Goal: Task Accomplishment & Management: Use online tool/utility

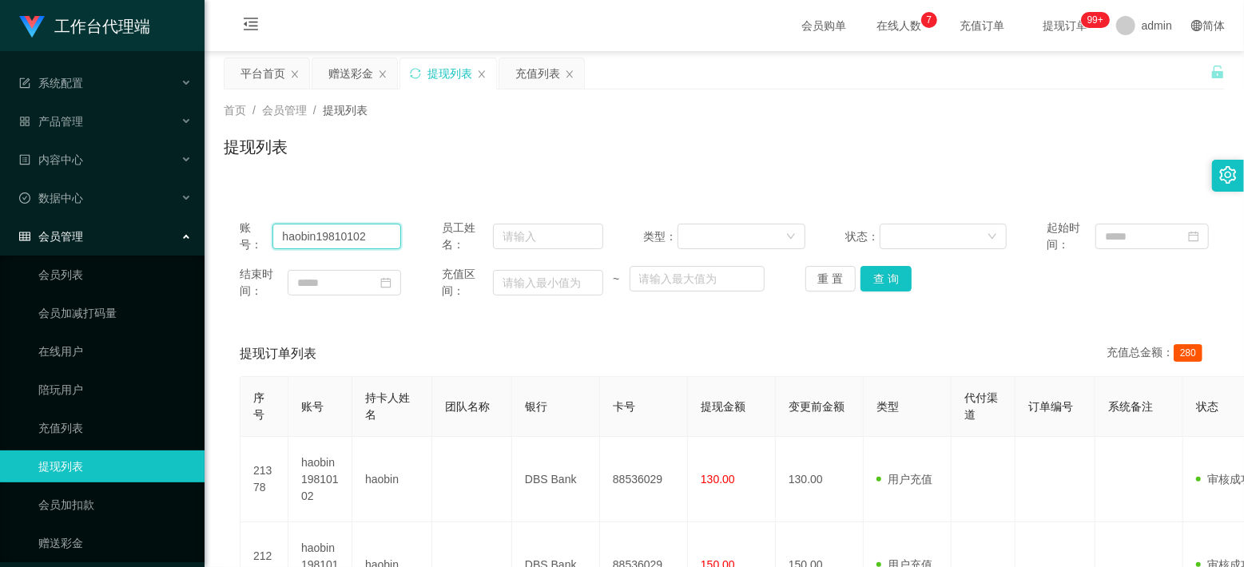
drag, startPoint x: 0, startPoint y: 0, endPoint x: 317, endPoint y: 234, distance: 394.1
click at [317, 234] on input "haobin19810102" at bounding box center [336, 237] width 129 height 26
paste input "Alex5298"
type input "Alex5298"
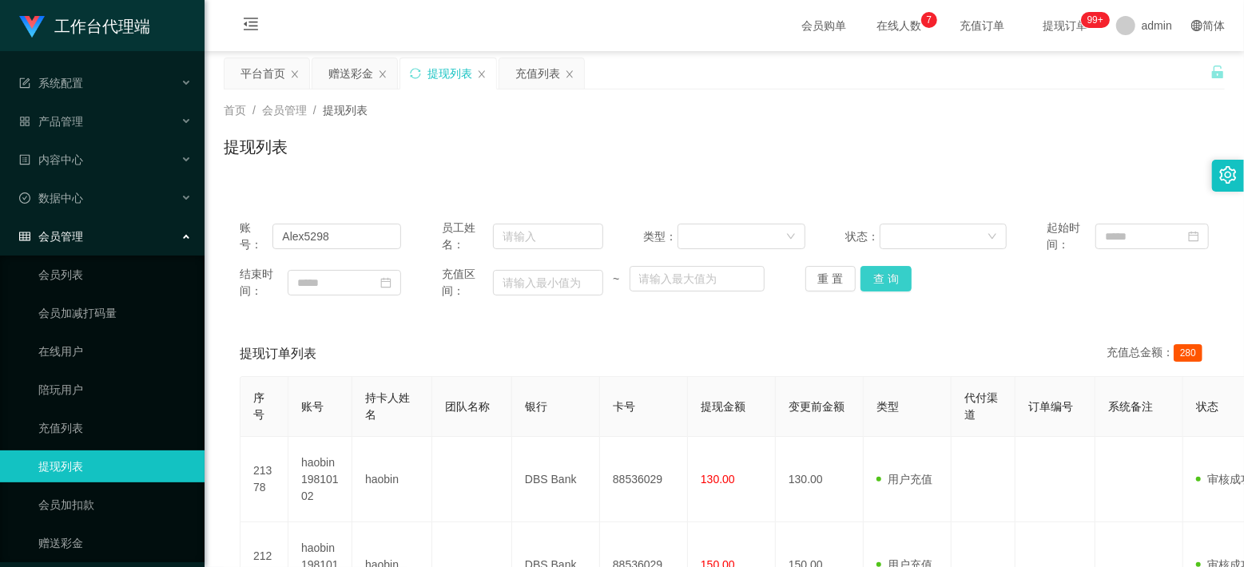
click at [860, 278] on button "查 询" at bounding box center [885, 279] width 51 height 26
click at [538, 67] on div "充值列表" at bounding box center [537, 73] width 45 height 30
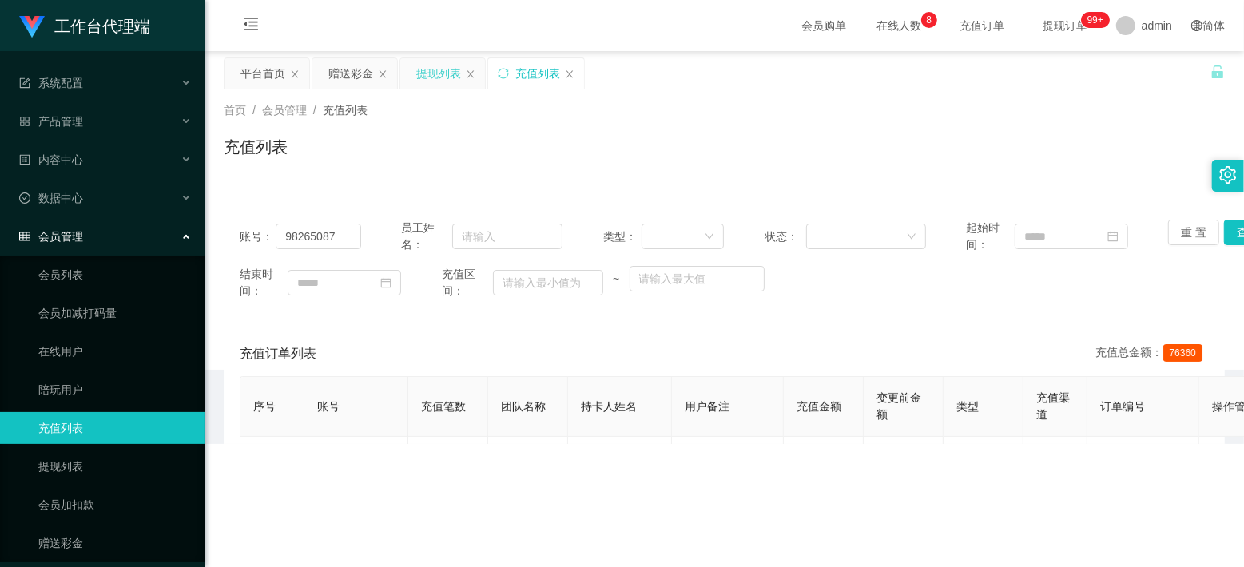
click at [422, 67] on div "提现列表" at bounding box center [438, 73] width 45 height 30
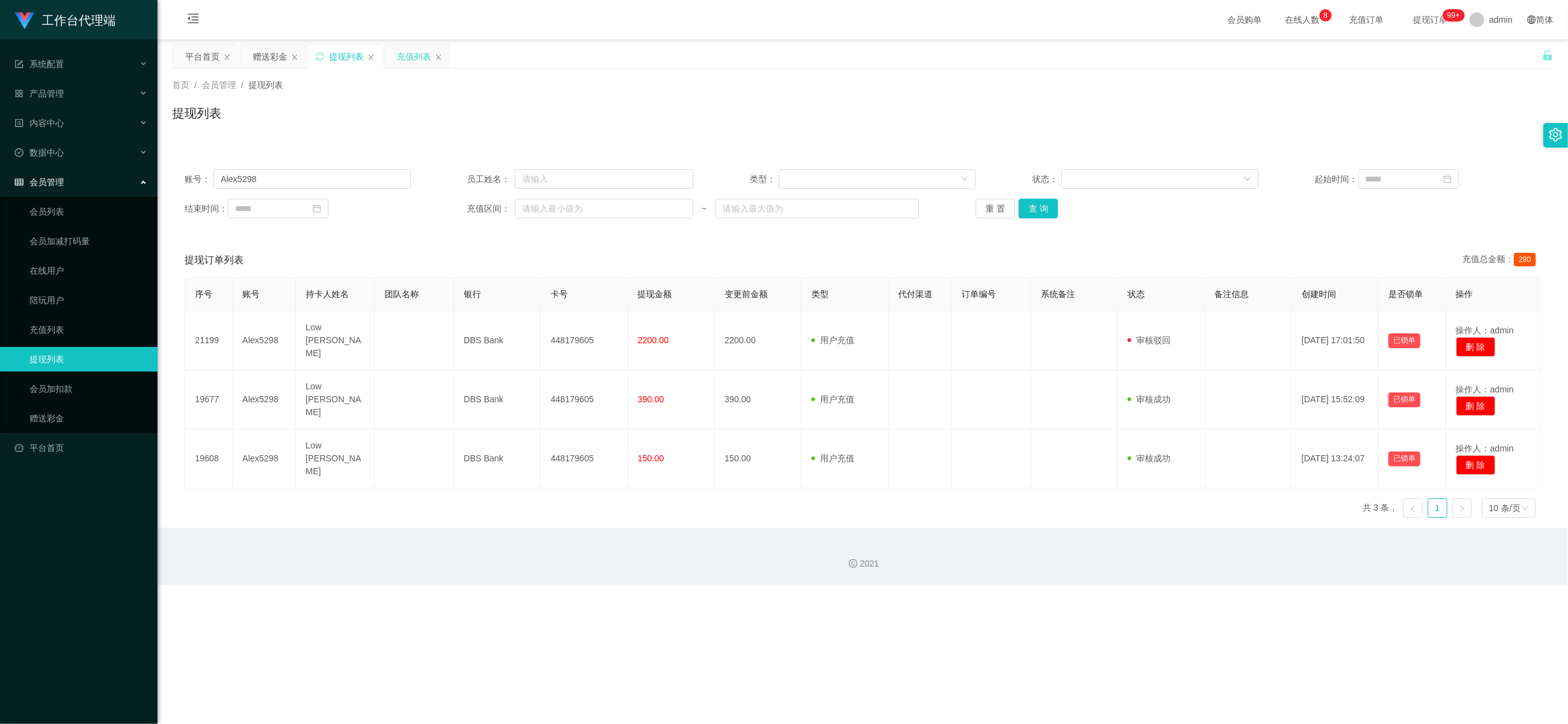
click at [416, 59] on div "充值列表" at bounding box center [414, 56] width 35 height 23
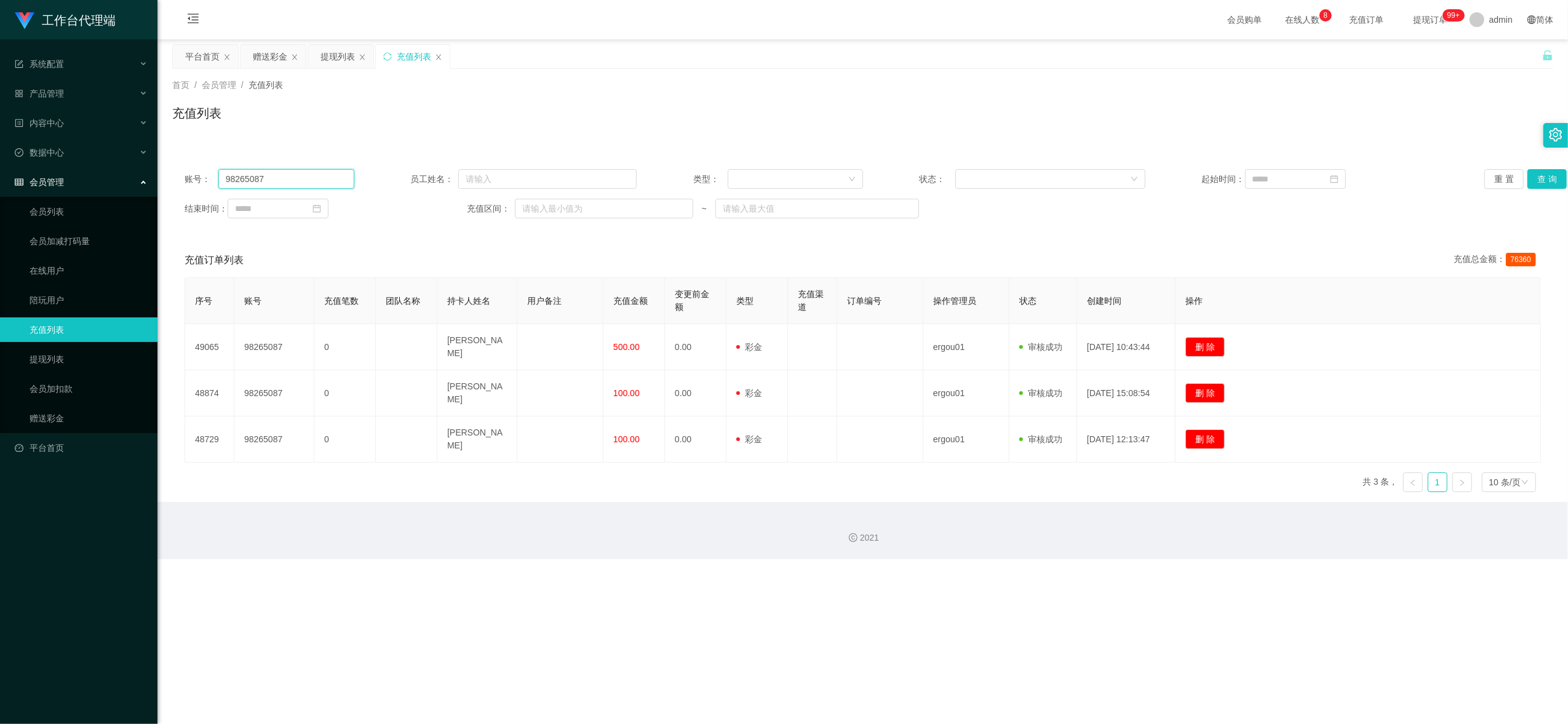
click at [253, 179] on input "98265087" at bounding box center [286, 179] width 136 height 20
paste input "Alex5298"
type input "Alex5298"
click at [957, 173] on button "查 询" at bounding box center [1546, 179] width 39 height 20
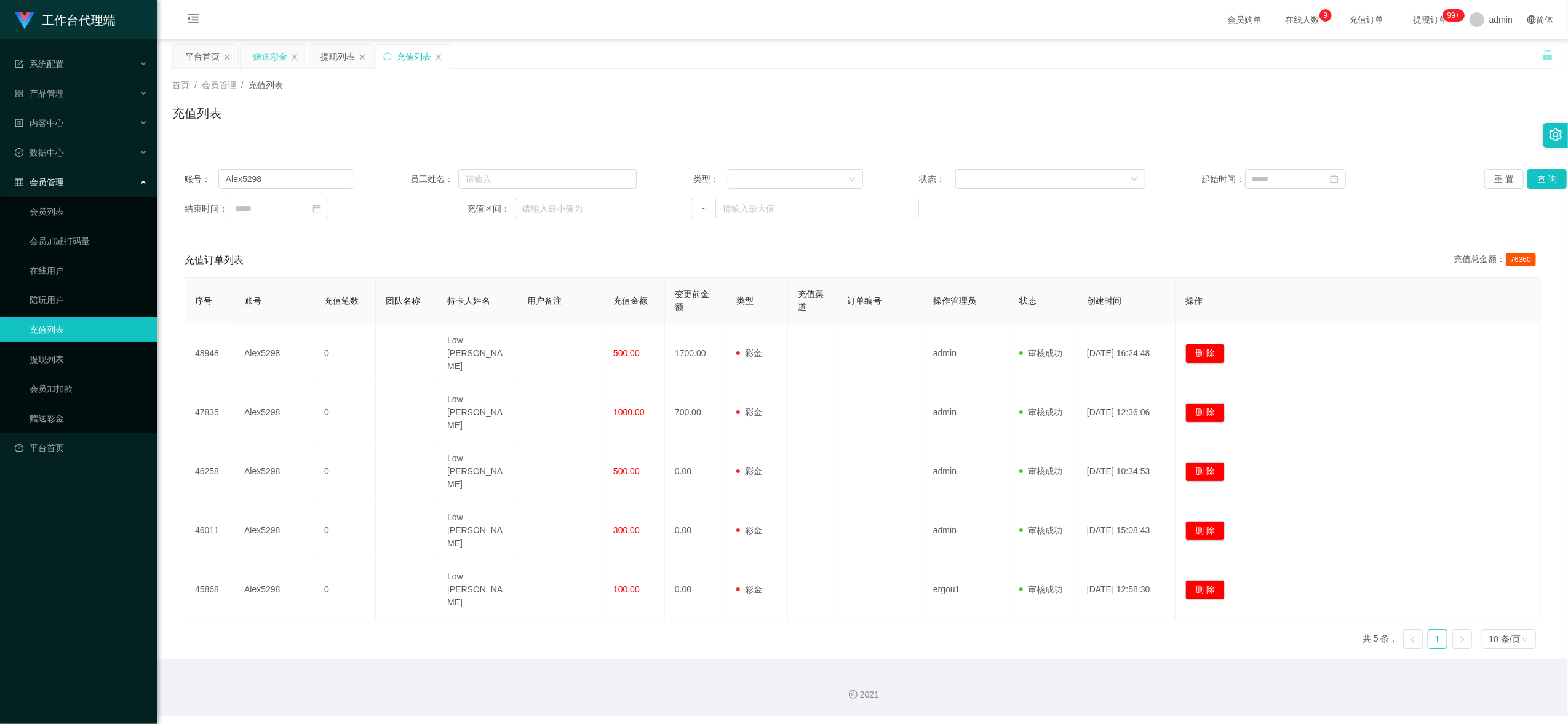
click at [266, 49] on div "赠送彩金" at bounding box center [270, 56] width 35 height 23
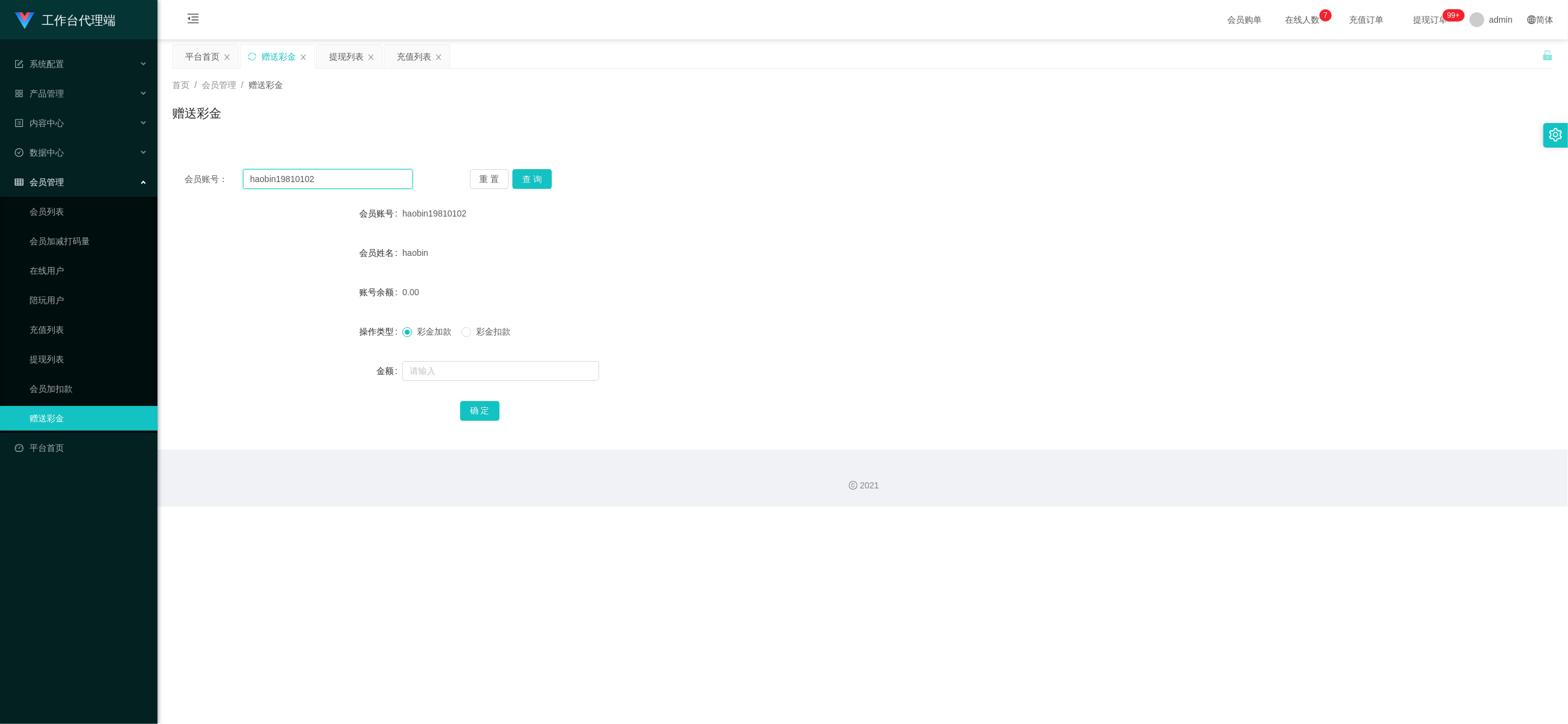
click at [283, 180] on input "haobin19810102" at bounding box center [328, 179] width 169 height 20
paste input "Alex5298"
click at [524, 180] on button "查 询" at bounding box center [531, 179] width 39 height 20
click at [726, 239] on form "会员账号 Alex5298 会员姓名 [PERSON_NAME] 账号余额 2200.00 操作类型 彩金加款 彩金扣款 金额 确 定" at bounding box center [863, 312] width 1381 height 222
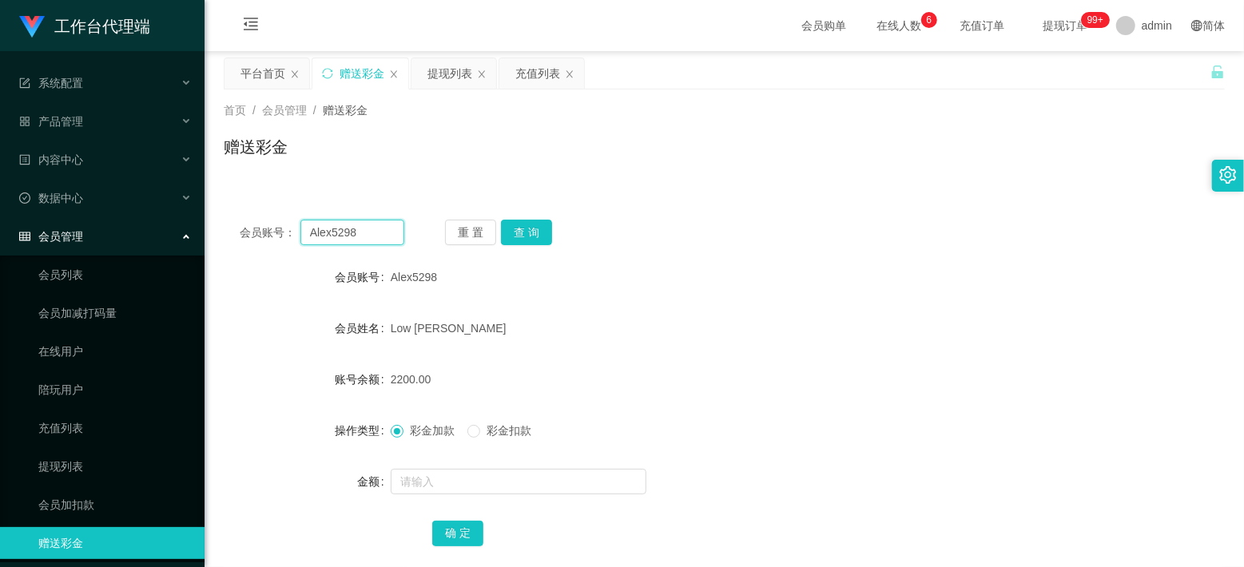
click at [337, 240] on input "Alex5298" at bounding box center [352, 233] width 104 height 26
paste input "9849"
type input "9849"
click at [534, 220] on button "查 询" at bounding box center [526, 233] width 51 height 26
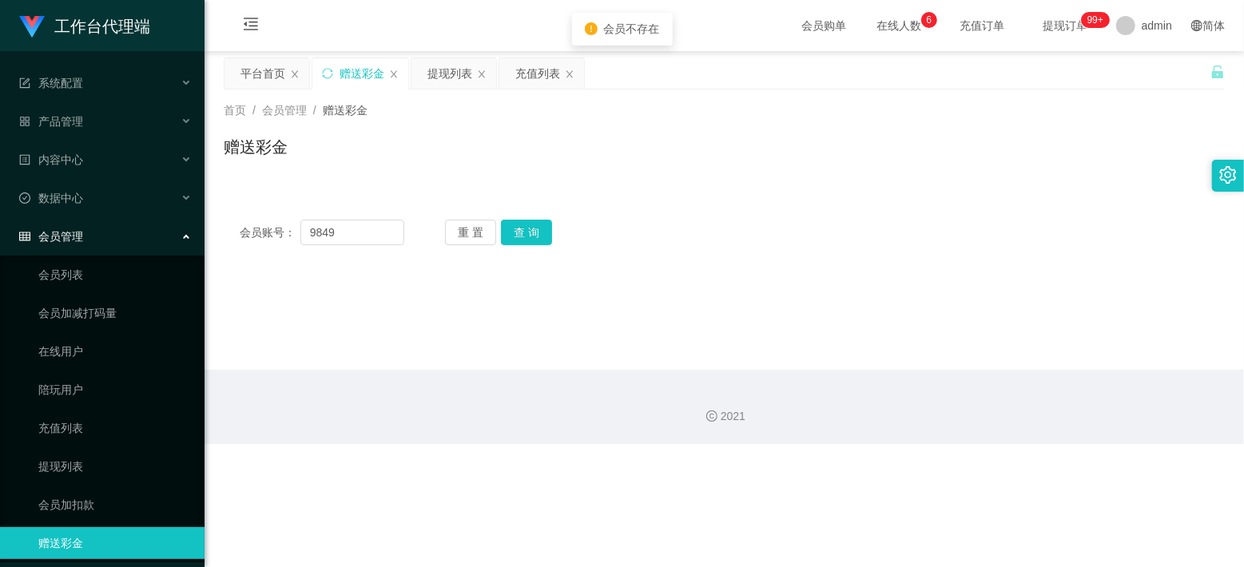
click at [634, 220] on div "会员账号： 9849 重 置 查 询" at bounding box center [724, 233] width 1001 height 26
